Goal: Information Seeking & Learning: Find specific fact

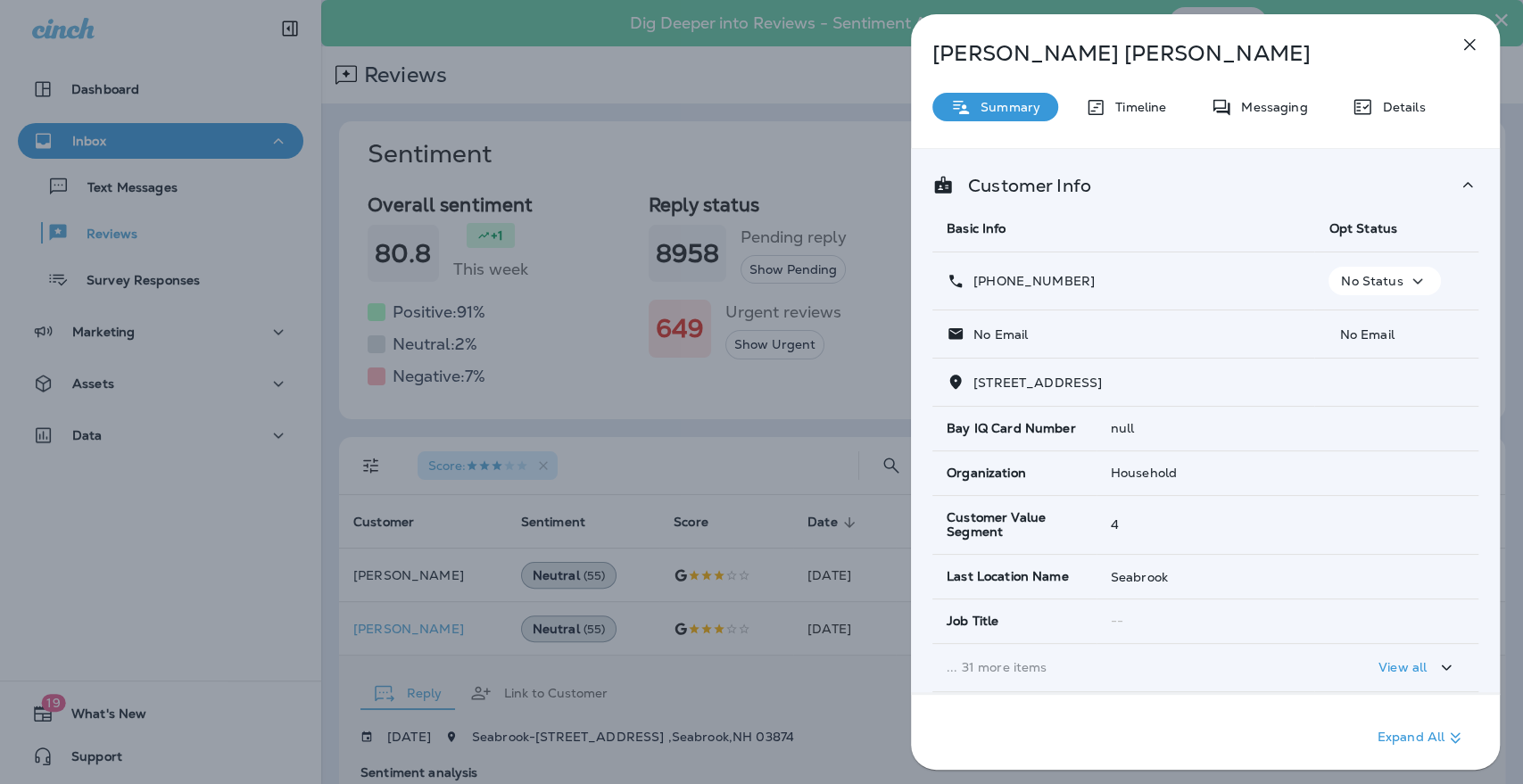
scroll to position [297, 0]
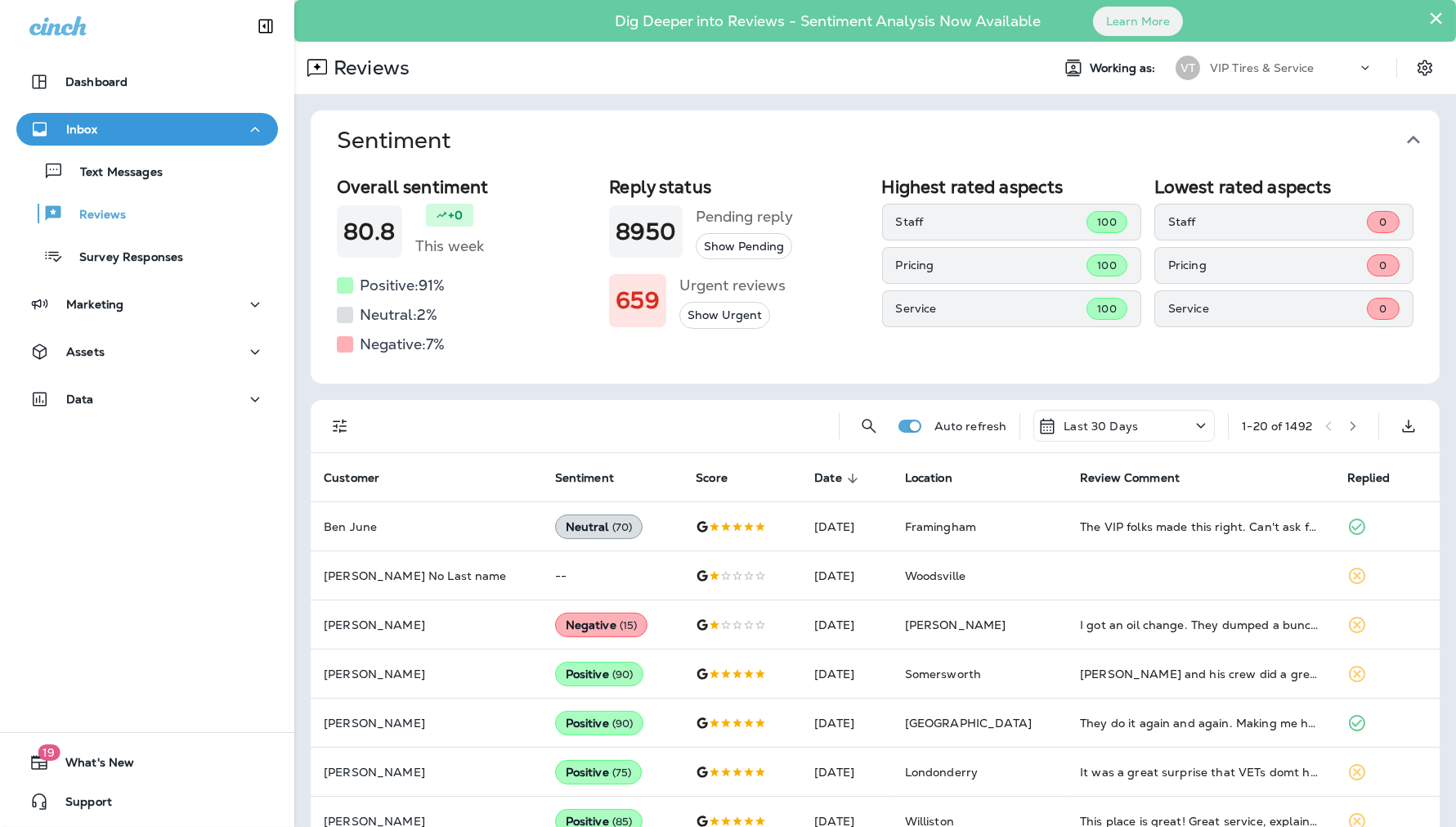
scroll to position [250, 0]
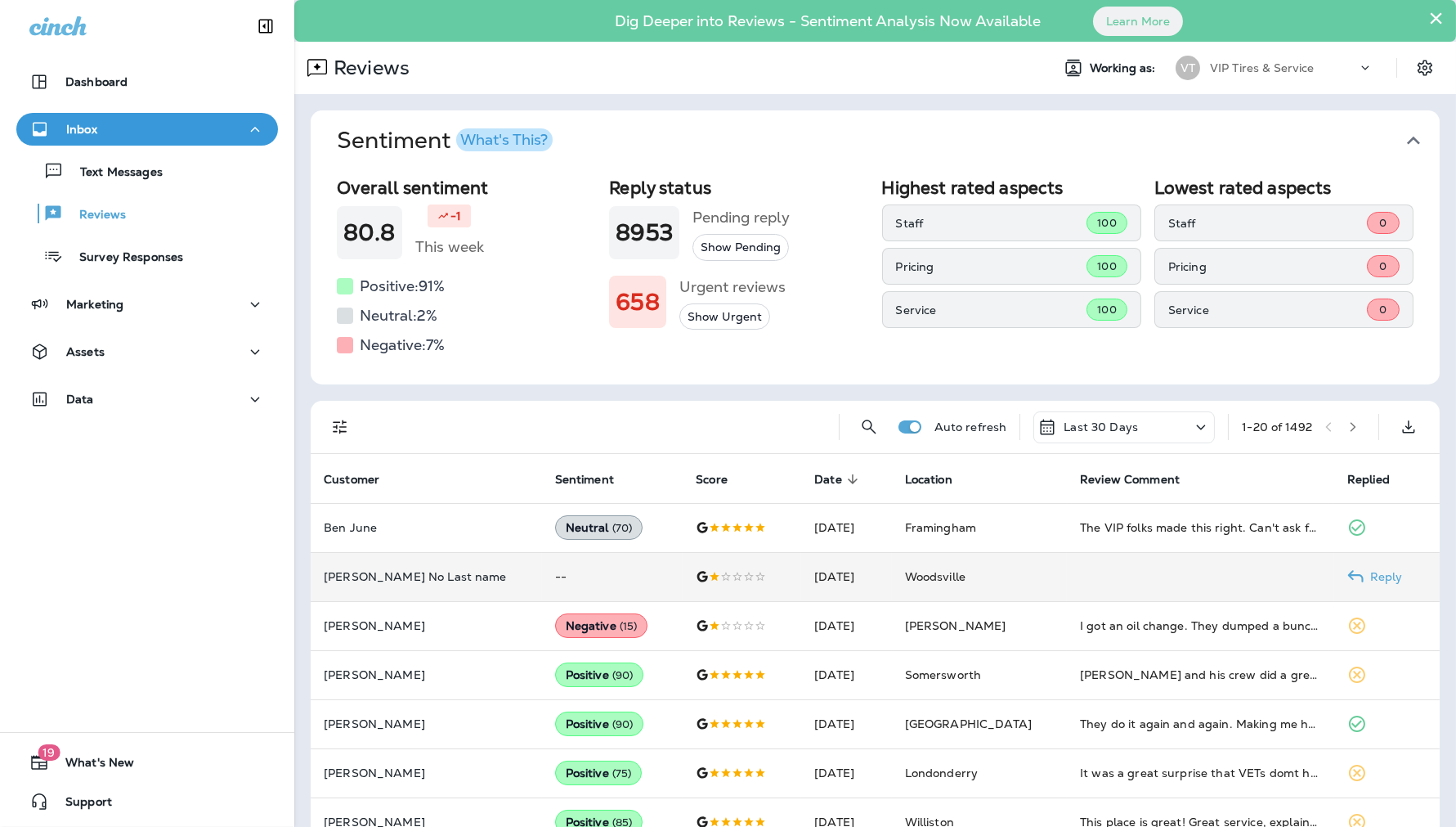
click at [422, 574] on p "[PERSON_NAME] No Last name" at bounding box center [426, 576] width 206 height 14
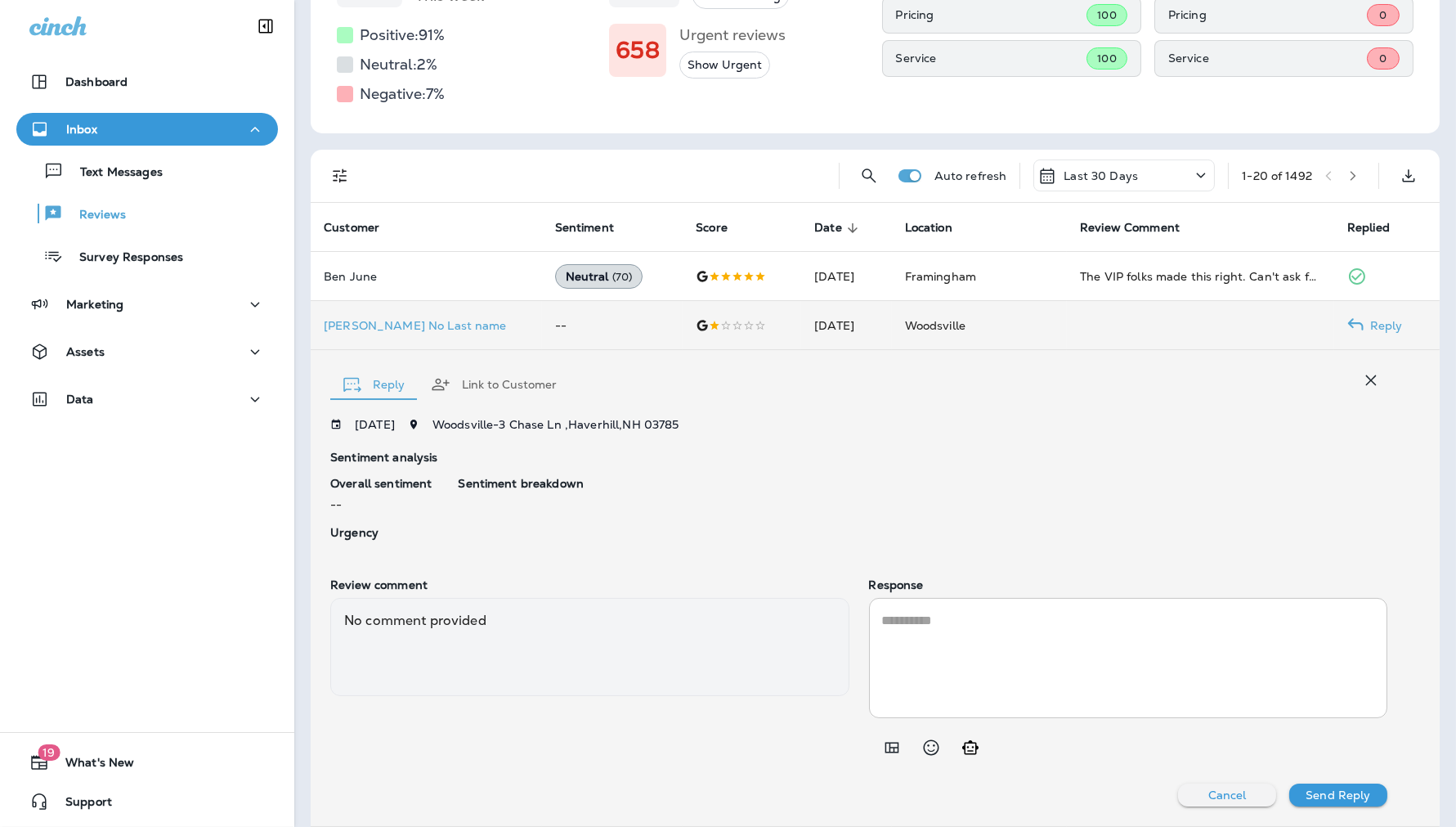
scroll to position [341, 0]
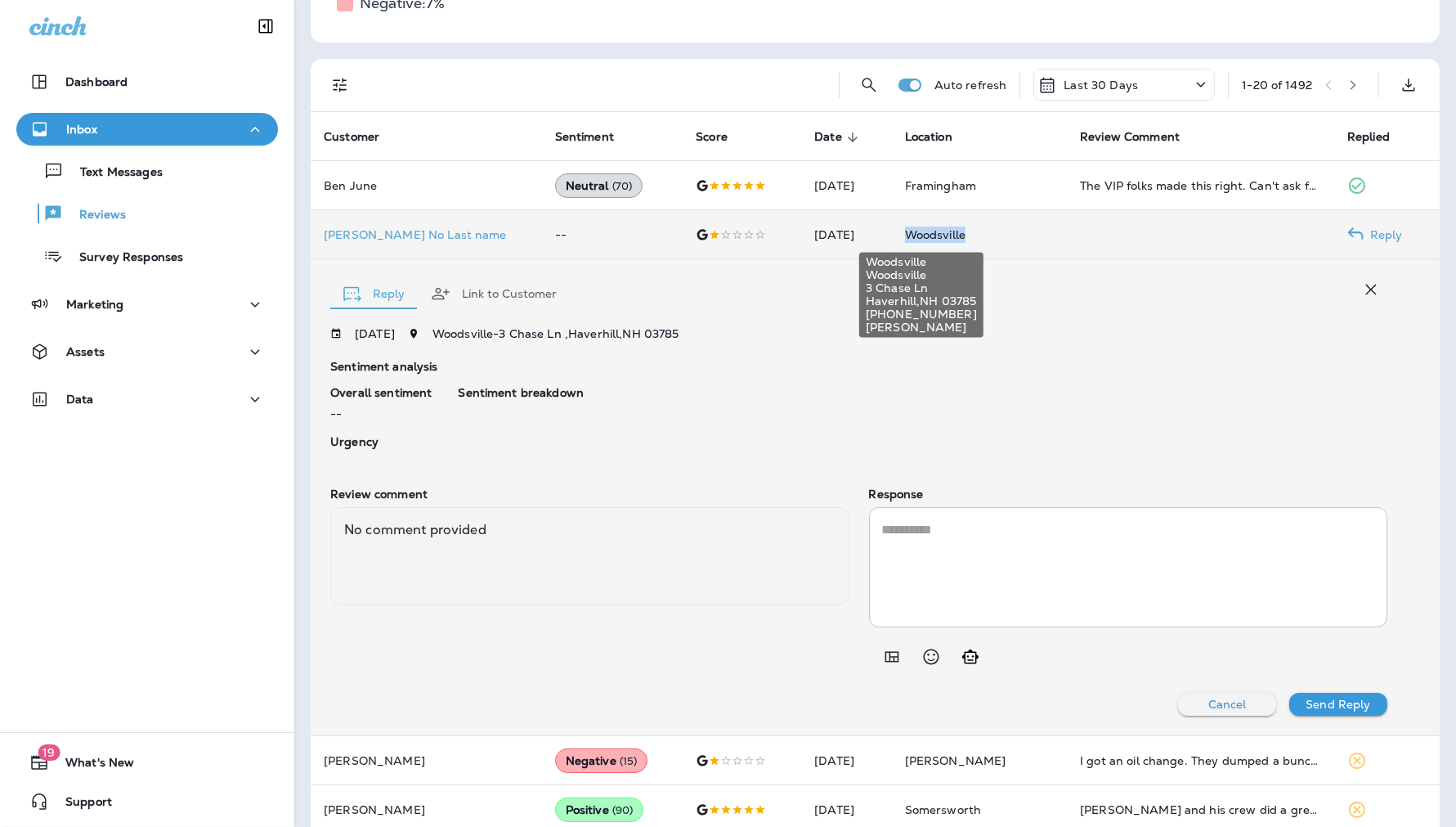
drag, startPoint x: 970, startPoint y: 232, endPoint x: 892, endPoint y: 231, distance: 78.0
click at [892, 231] on td "Woodsville" at bounding box center [979, 234] width 175 height 49
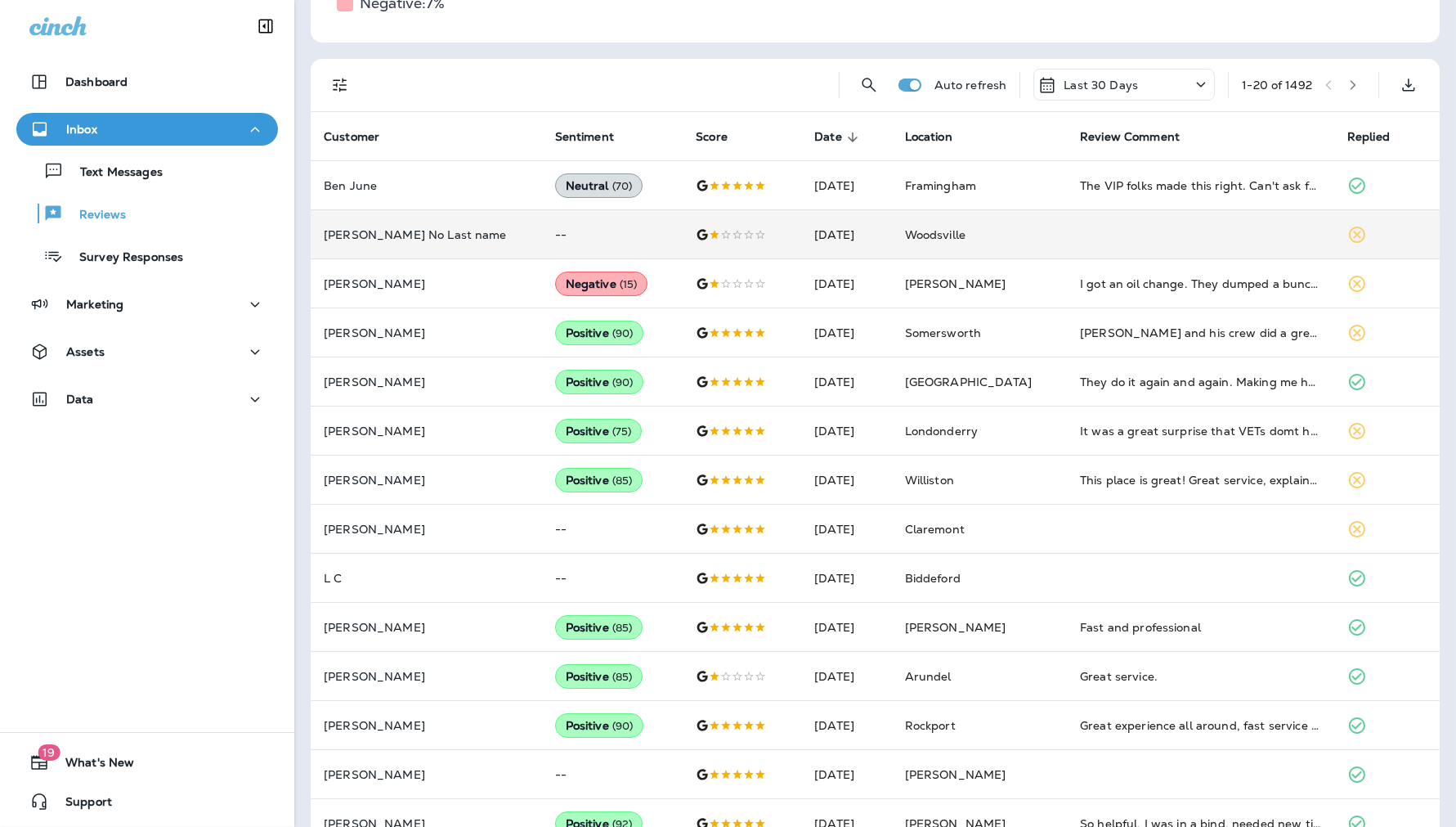
copy span "Woodsville"
